Goal: Navigation & Orientation: Find specific page/section

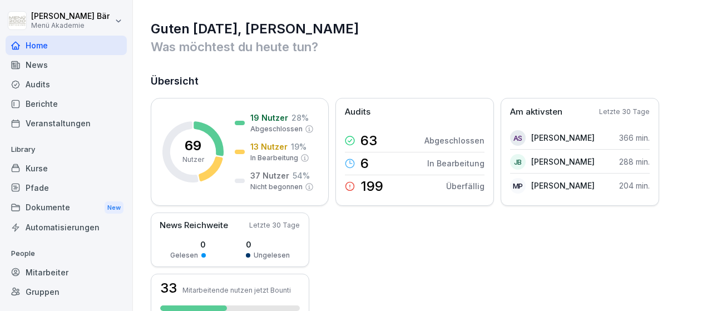
click at [85, 98] on div "Berichte" at bounding box center [66, 103] width 121 height 19
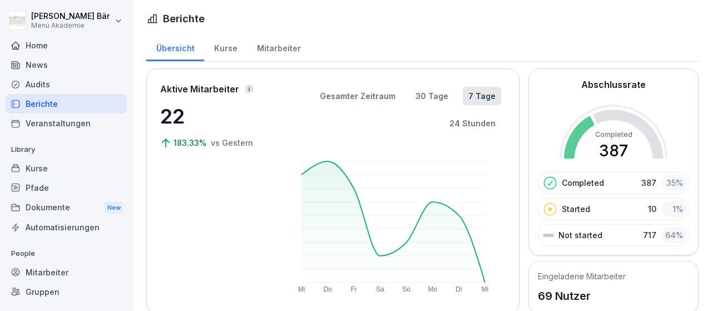
click at [231, 48] on div "Kurse" at bounding box center [225, 47] width 43 height 28
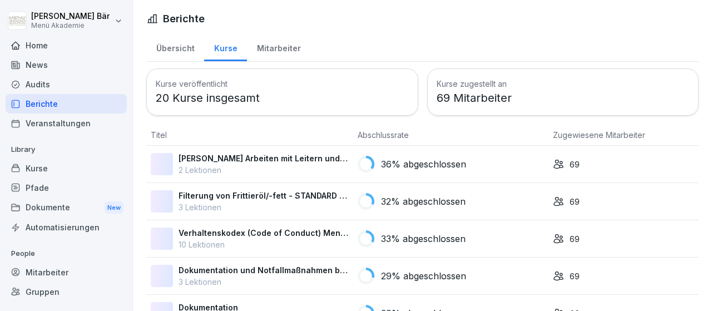
click at [265, 50] on div "Mitarbeiter" at bounding box center [278, 47] width 63 height 28
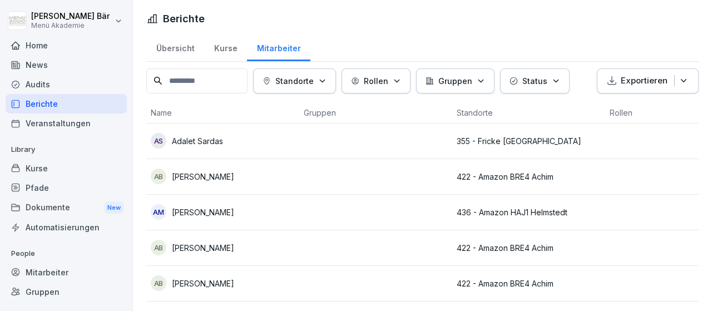
click at [301, 85] on p "Standorte" at bounding box center [294, 81] width 38 height 12
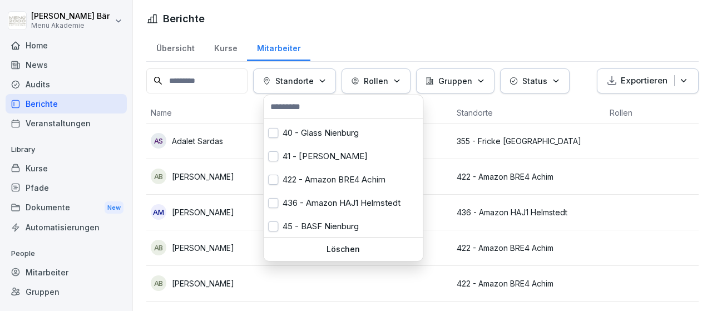
scroll to position [68, 0]
click at [306, 202] on div "436 - Amazon HAJ1 Helmstedt" at bounding box center [343, 202] width 159 height 23
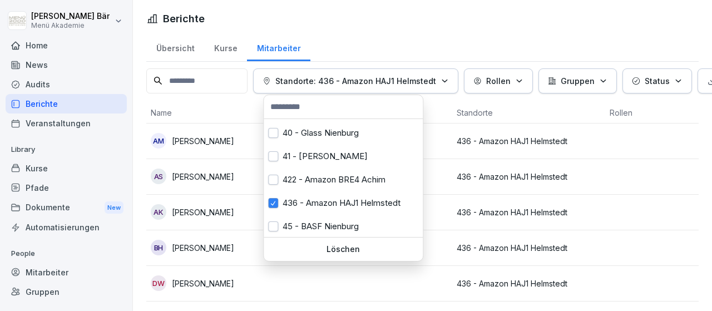
click at [405, 278] on html "[PERSON_NAME] Menü Akademie Home News Audits Berichte Veranstaltungen Library K…" at bounding box center [356, 155] width 712 height 311
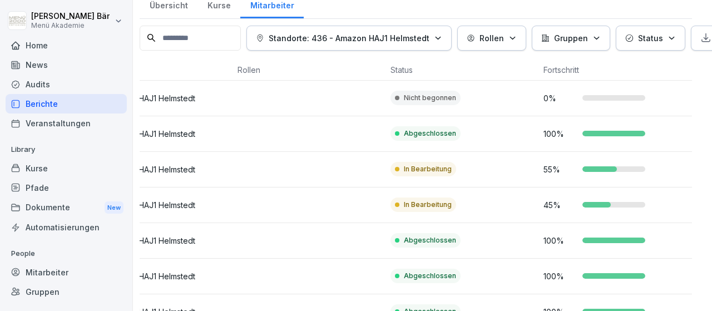
scroll to position [0, 7]
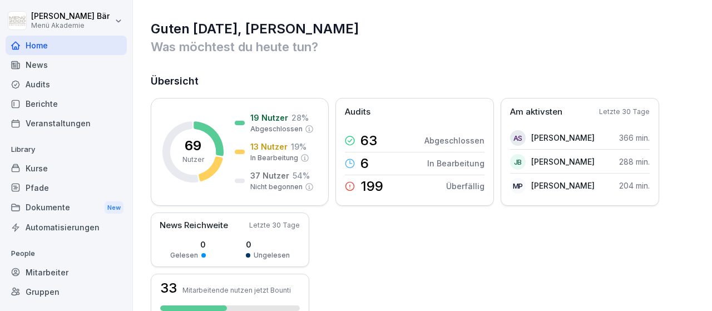
click at [71, 111] on div "Berichte" at bounding box center [66, 103] width 121 height 19
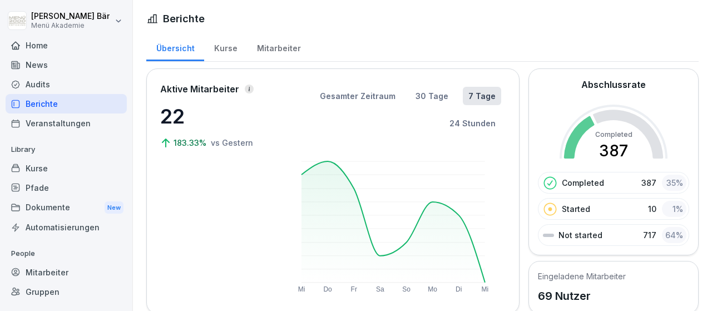
click at [265, 50] on div "Mitarbeiter" at bounding box center [278, 47] width 63 height 28
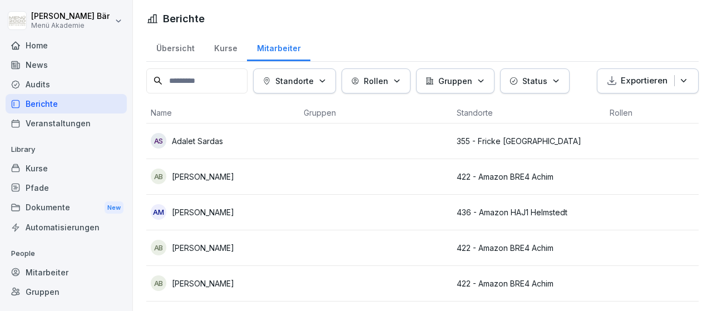
click at [310, 78] on p "Standorte" at bounding box center [294, 81] width 38 height 12
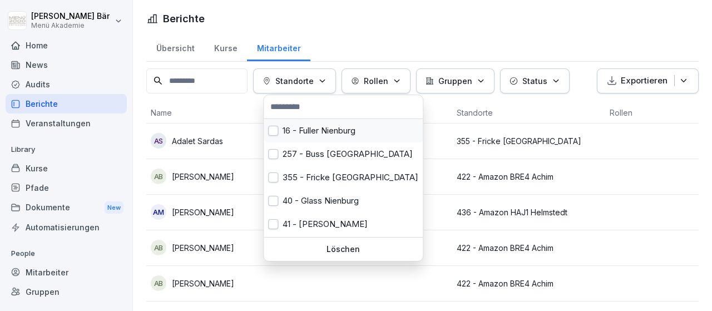
click at [330, 128] on div "16 - Fuller Nienburg" at bounding box center [343, 130] width 159 height 23
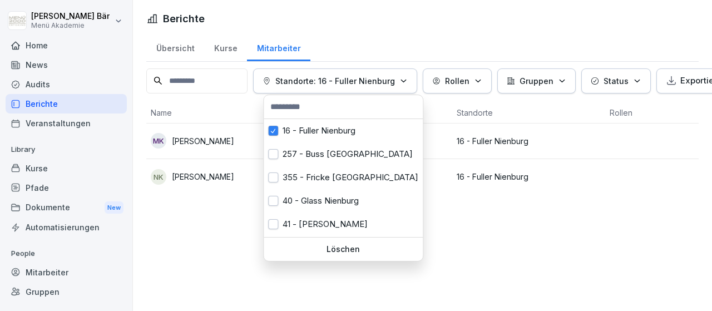
click at [438, 205] on html "Julius Bär Menü Akademie Home News Audits Berichte Veranstaltungen Library Kurs…" at bounding box center [356, 155] width 712 height 311
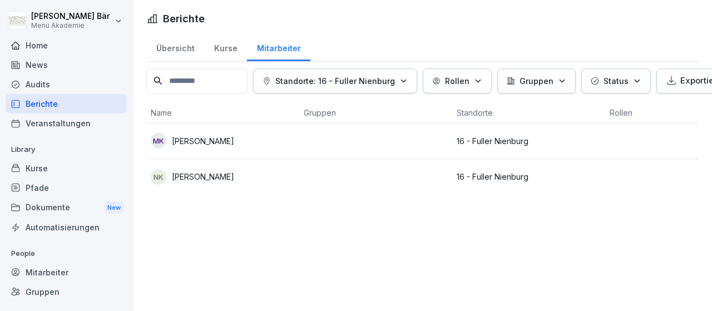
click at [76, 107] on div "Berichte" at bounding box center [66, 103] width 121 height 19
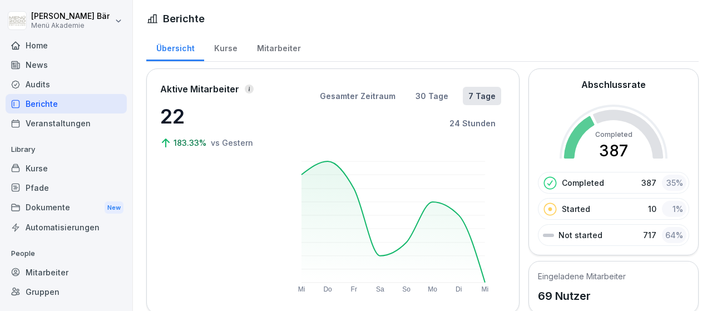
click at [270, 46] on div "Mitarbeiter" at bounding box center [278, 47] width 63 height 28
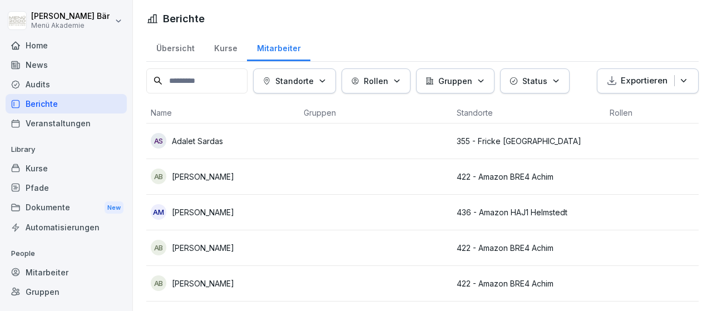
click at [336, 85] on button "Standorte" at bounding box center [294, 80] width 83 height 25
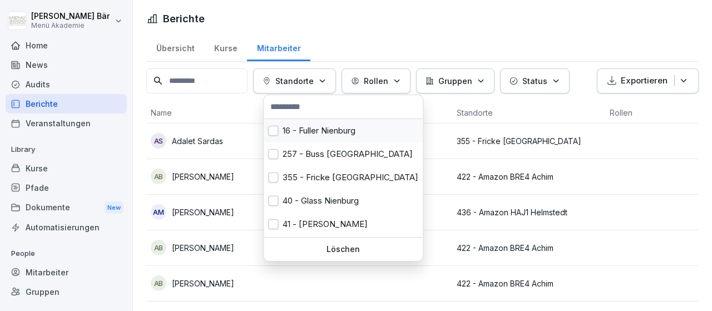
click at [316, 124] on div "16 - Fuller Nienburg" at bounding box center [343, 130] width 159 height 23
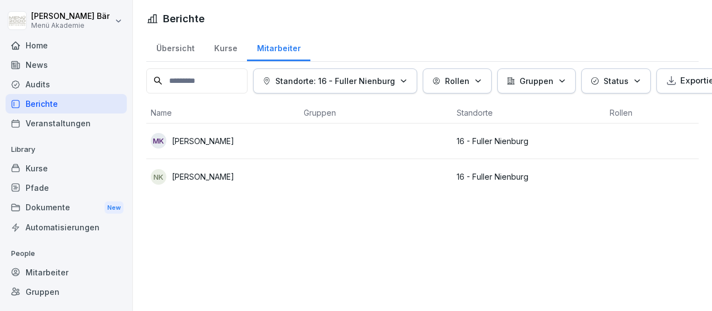
click at [467, 221] on html "Julius Bär Menü Akademie Home News Audits Berichte Veranstaltungen Library Kurs…" at bounding box center [356, 155] width 712 height 311
click at [303, 75] on p "Standorte: 16 - Fuller Nienburg" at bounding box center [335, 81] width 120 height 12
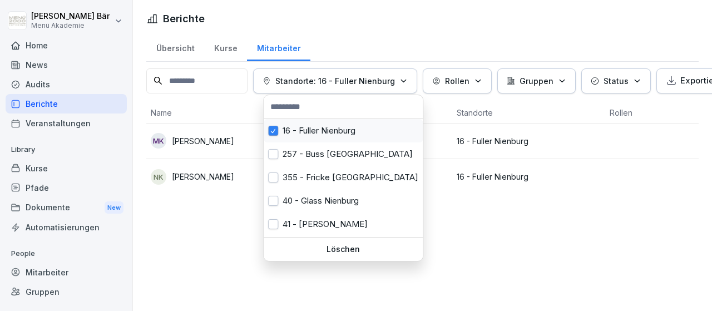
click at [280, 131] on div "16 - Fuller Nienburg" at bounding box center [343, 130] width 159 height 23
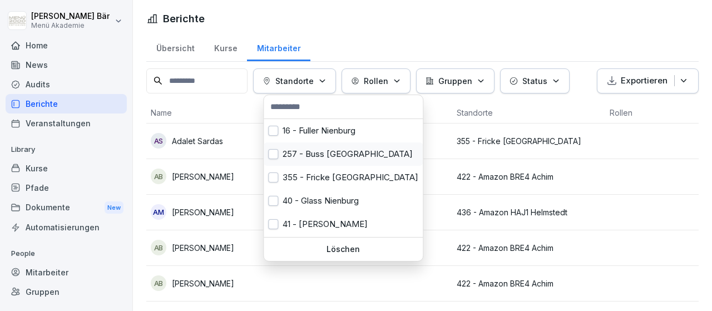
click at [280, 151] on div "257 - Buss [GEOGRAPHIC_DATA]" at bounding box center [343, 153] width 159 height 23
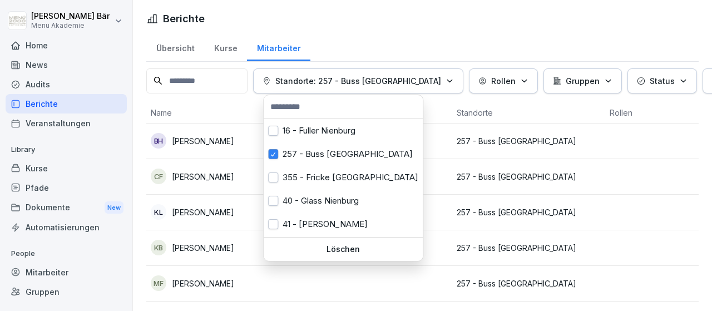
click at [534, 168] on html "Julius Bär Menü Akademie Home News Audits Berichte Veranstaltungen Library Kurs…" at bounding box center [356, 155] width 712 height 311
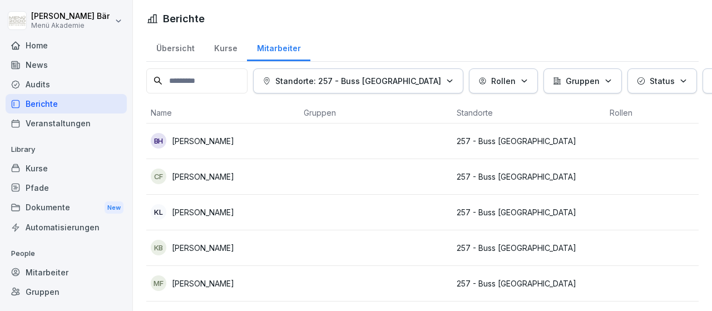
click at [379, 81] on p "Standorte: 257 - Buss Ottersberg" at bounding box center [358, 81] width 166 height 12
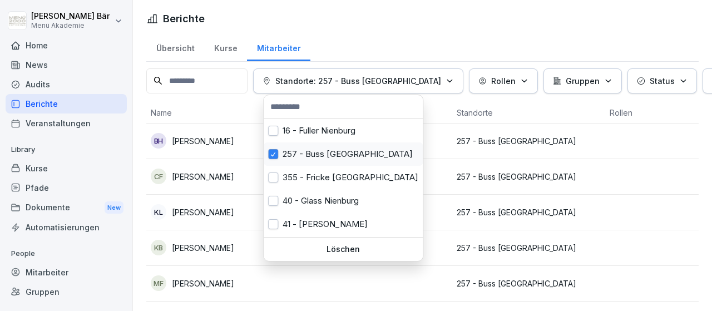
click at [275, 150] on button "button" at bounding box center [273, 154] width 10 height 10
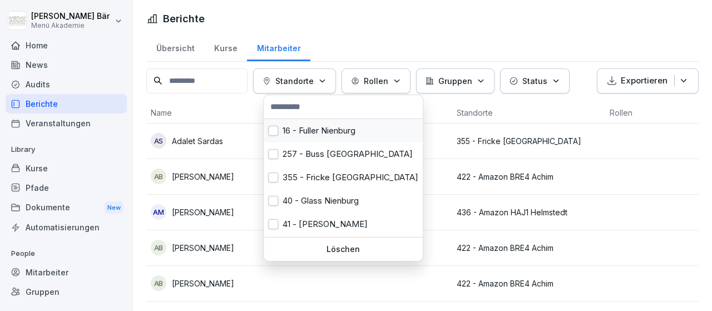
click at [274, 136] on div "16 - Fuller Nienburg" at bounding box center [343, 130] width 159 height 23
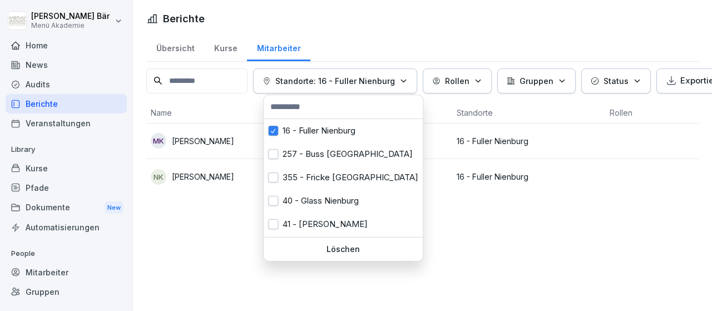
click at [243, 219] on html "Julius Bär Menü Akademie Home News Audits Berichte Veranstaltungen Library Kurs…" at bounding box center [356, 155] width 712 height 311
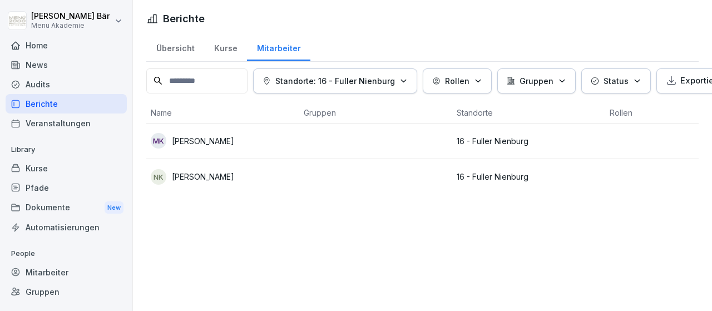
click at [348, 78] on p "Standorte: 16 - Fuller Nienburg" at bounding box center [335, 81] width 120 height 12
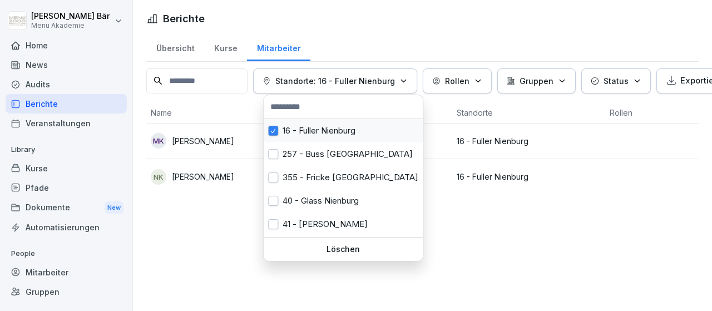
click at [314, 130] on div "16 - Fuller Nienburg" at bounding box center [343, 130] width 159 height 23
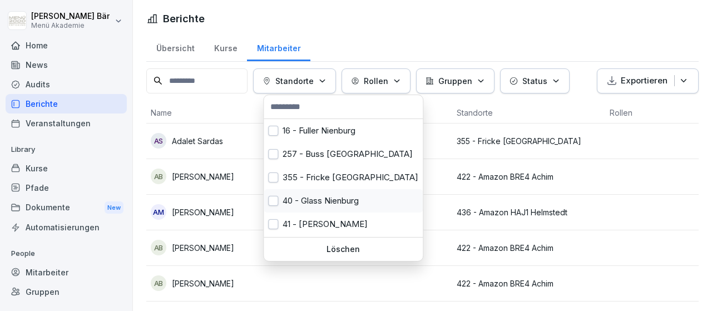
click at [322, 205] on div "40 - Glass Nienburg" at bounding box center [343, 200] width 159 height 23
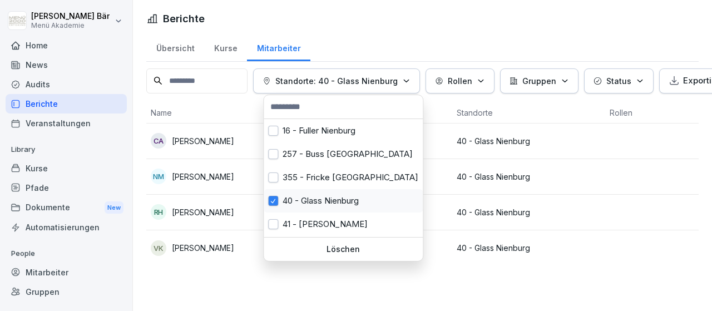
click at [311, 197] on div "40 - Glass Nienburg" at bounding box center [343, 200] width 159 height 23
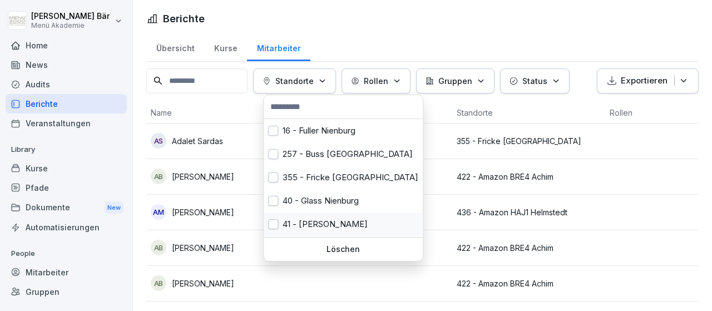
click at [309, 214] on div "41 - [PERSON_NAME]" at bounding box center [343, 223] width 159 height 23
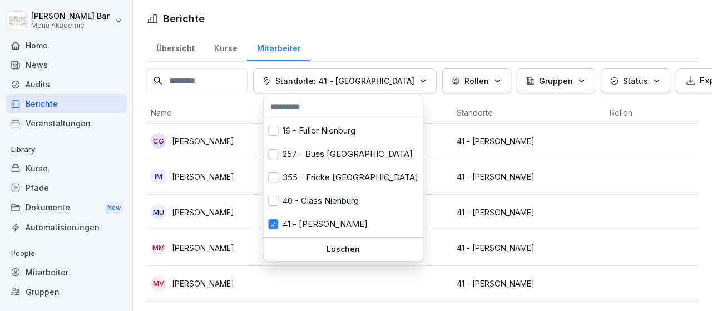
click at [254, 250] on html "Julius Bär Menü Akademie Home News Audits Berichte Veranstaltungen Library Kurs…" at bounding box center [356, 155] width 712 height 311
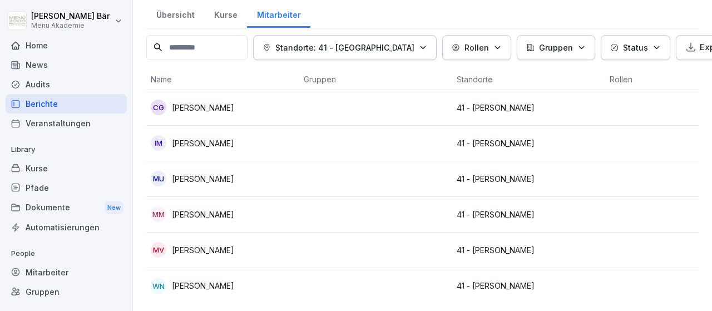
click at [360, 50] on p "Standorte: 41 - Kali Nienburg" at bounding box center [344, 48] width 139 height 12
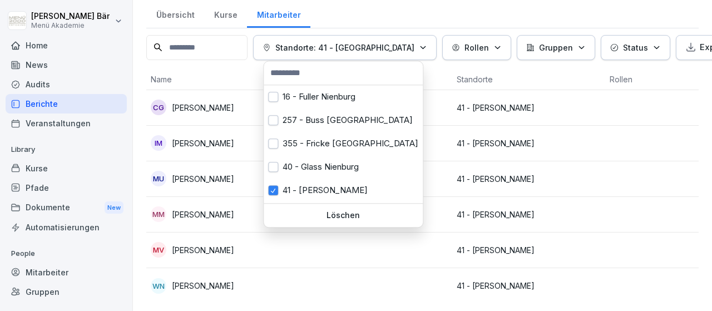
scroll to position [33, 0]
click at [274, 187] on button "button" at bounding box center [273, 190] width 10 height 10
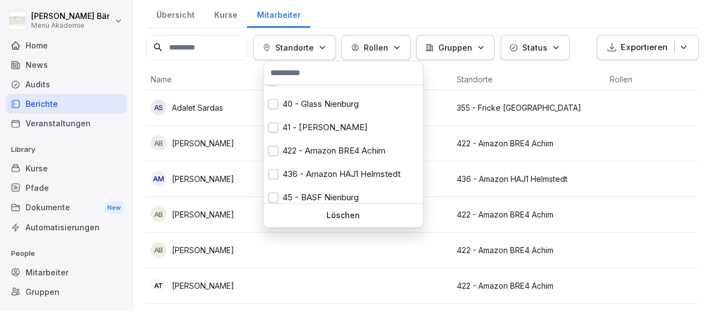
scroll to position [68, 0]
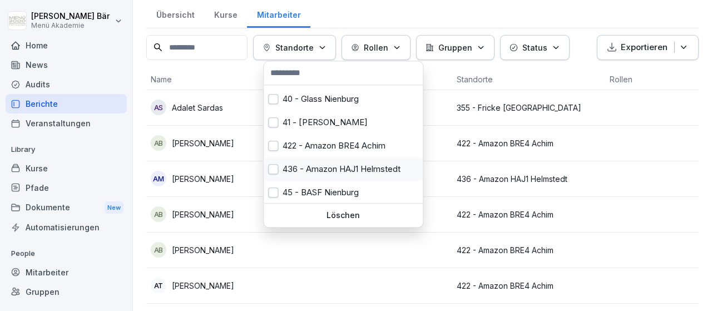
click at [325, 172] on div "436 - Amazon HAJ1 Helmstedt" at bounding box center [343, 168] width 159 height 23
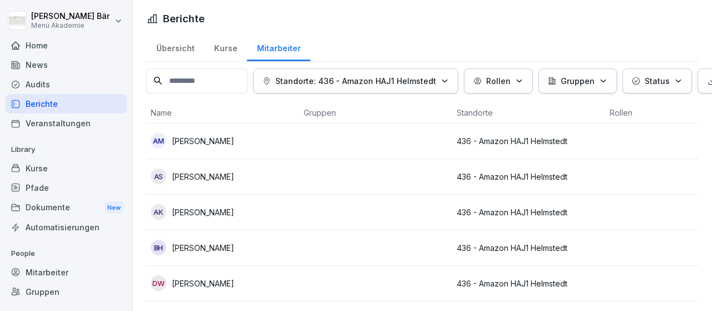
click at [699, 172] on html "[PERSON_NAME] Menü Akademie Home News Audits Berichte Veranstaltungen Library K…" at bounding box center [356, 155] width 712 height 311
click at [335, 89] on button "Standorte: 436 - Amazon HAJ1 Helmstedt" at bounding box center [355, 80] width 205 height 25
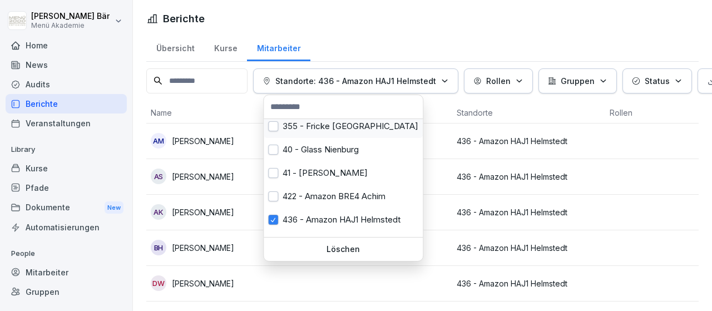
scroll to position [68, 0]
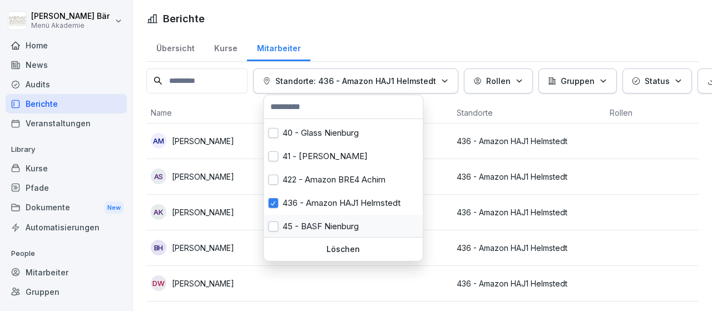
click at [303, 223] on div "45 - BASF Nienburg" at bounding box center [343, 226] width 159 height 23
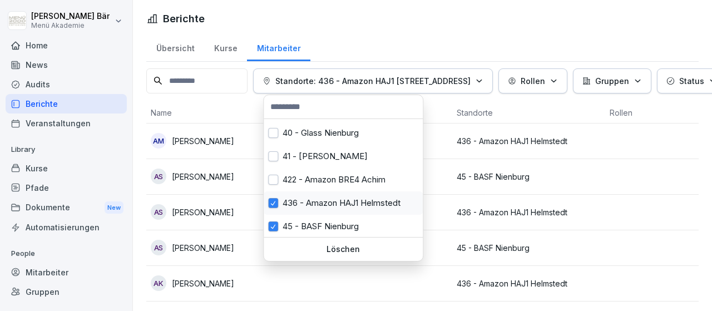
click at [278, 203] on div "436 - Amazon HAJ1 Helmstedt" at bounding box center [343, 202] width 159 height 23
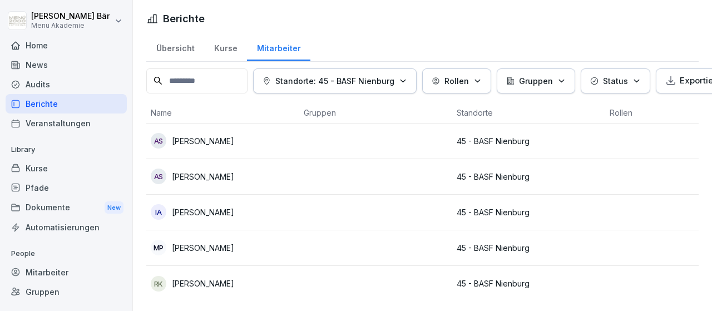
click at [330, 80] on p "Standorte: 45 - BASF Nienburg" at bounding box center [334, 81] width 119 height 12
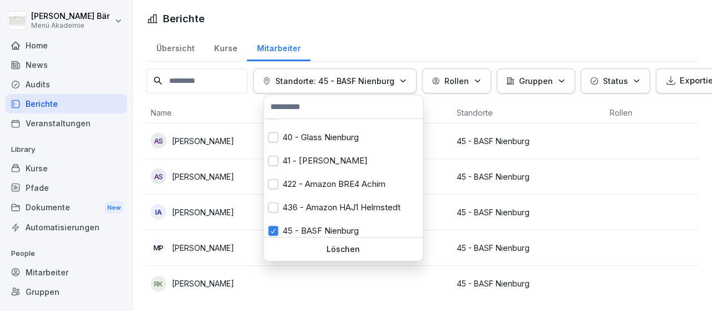
scroll to position [68, 0]
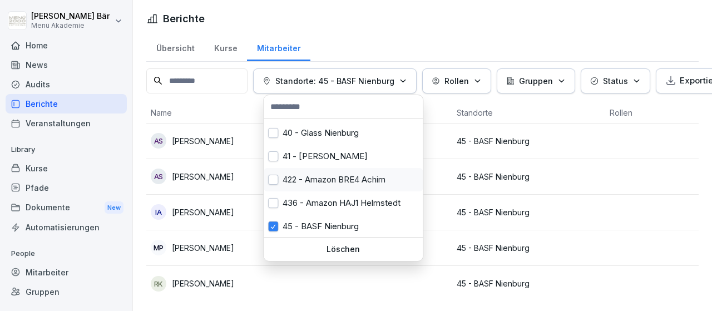
click at [351, 187] on div "422 - Amazon BRE4 Achim" at bounding box center [343, 179] width 159 height 23
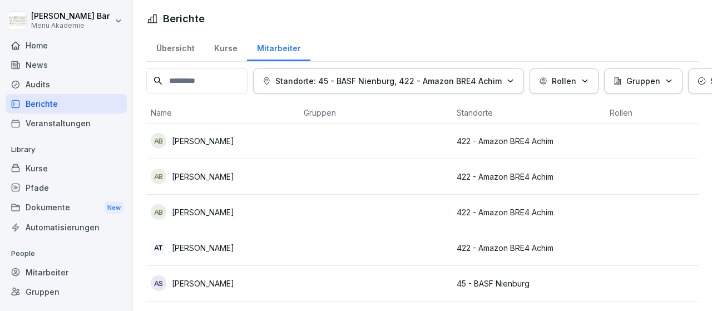
click at [580, 133] on html "Julius Bär Menü Akademie Home News Audits Berichte Veranstaltungen Library Kurs…" at bounding box center [356, 155] width 712 height 311
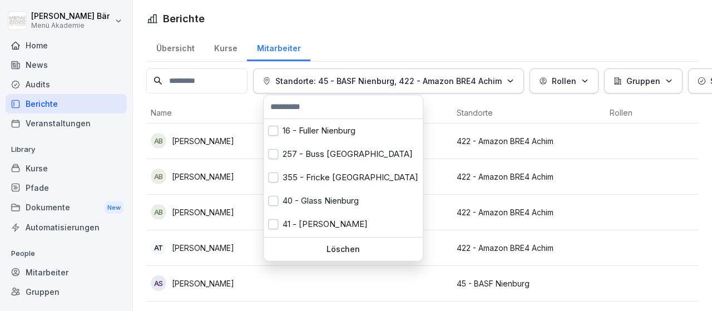
click at [325, 81] on p "Standorte: 45 - BASF Nienburg, 422 - Amazon BRE4 Achim" at bounding box center [388, 81] width 226 height 12
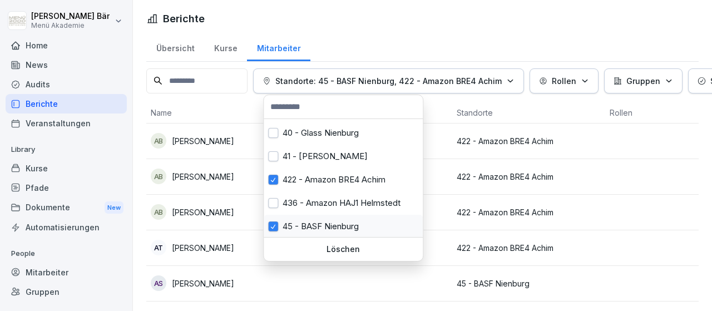
click at [270, 225] on button "button" at bounding box center [273, 226] width 10 height 10
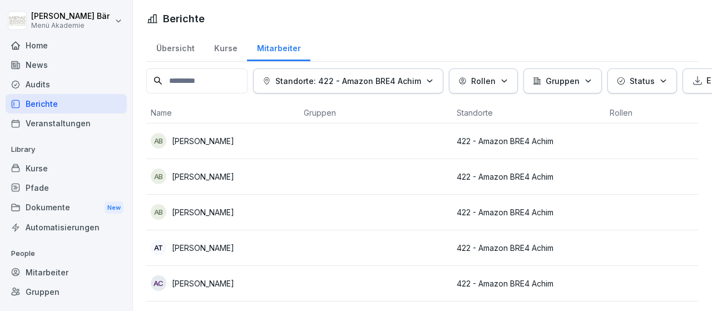
click at [515, 106] on html "Julius Bär Menü Akademie Home News Audits Berichte Veranstaltungen Library Kurs…" at bounding box center [356, 155] width 712 height 311
